Goal: Find specific page/section: Find specific page/section

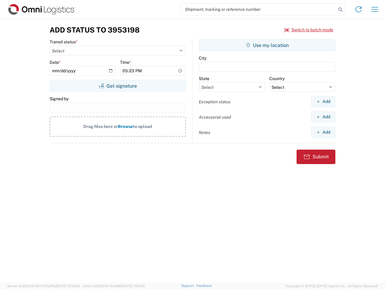
click at [259, 9] on input "search" at bounding box center [259, 9] width 156 height 11
click at [341, 10] on icon at bounding box center [341, 9] width 8 height 8
click at [359, 9] on icon at bounding box center [359, 10] width 10 height 10
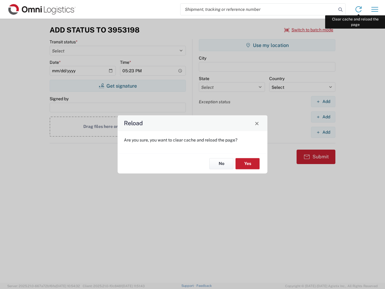
click at [375, 9] on div "Reload Are you sure, you want to clear cache and reload the page? No Yes" at bounding box center [192, 144] width 385 height 289
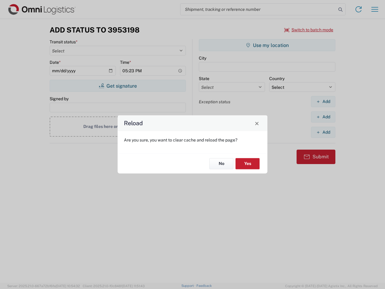
click at [309, 30] on div "Reload Are you sure, you want to clear cache and reload the page? No Yes" at bounding box center [192, 144] width 385 height 289
click at [118, 86] on div "Reload Are you sure, you want to clear cache and reload the page? No Yes" at bounding box center [192, 144] width 385 height 289
click at [267, 45] on div "Reload Are you sure, you want to clear cache and reload the page? No Yes" at bounding box center [192, 144] width 385 height 289
click at [323, 101] on div "Reload Are you sure, you want to clear cache and reload the page? No Yes" at bounding box center [192, 144] width 385 height 289
click at [323, 117] on div "Reload Are you sure, you want to clear cache and reload the page? No Yes" at bounding box center [192, 144] width 385 height 289
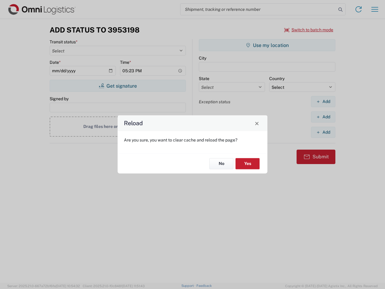
click at [323, 132] on div "Reload Are you sure, you want to clear cache and reload the page? No Yes" at bounding box center [192, 144] width 385 height 289
